Goal: Entertainment & Leisure: Consume media (video, audio)

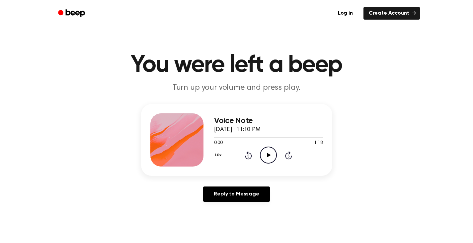
click at [271, 152] on icon "Play Audio" at bounding box center [268, 154] width 17 height 17
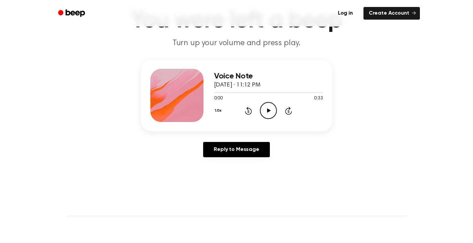
click at [267, 112] on icon at bounding box center [269, 110] width 4 height 4
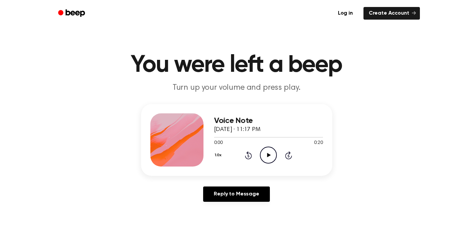
click at [274, 153] on icon "Play Audio" at bounding box center [268, 154] width 17 height 17
click at [269, 149] on icon "Play Audio" at bounding box center [268, 154] width 17 height 17
